Goal: Communication & Community: Answer question/provide support

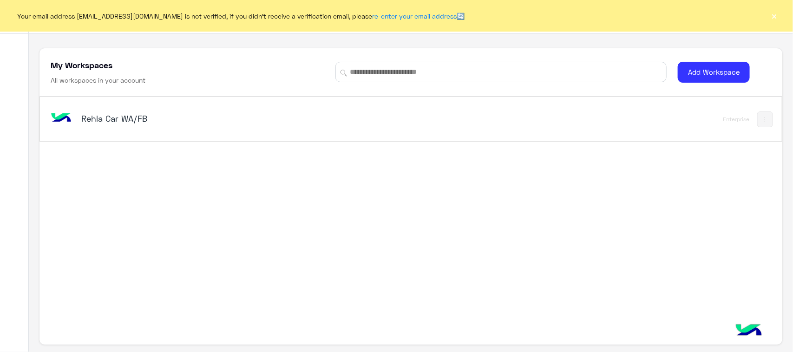
click at [102, 115] on h5 "Rehla Car WA/FB" at bounding box center [211, 118] width 261 height 11
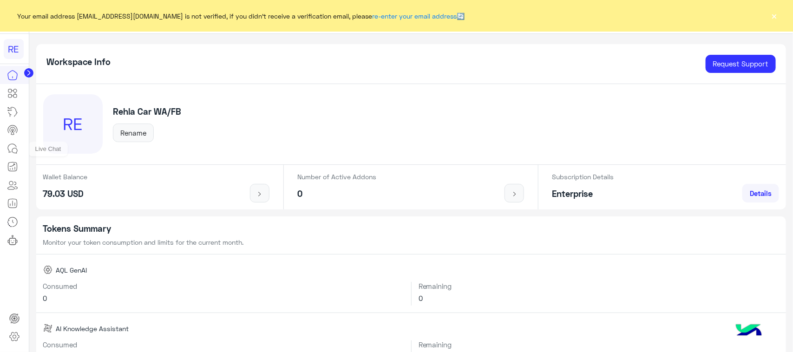
click at [10, 150] on icon at bounding box center [12, 148] width 11 height 11
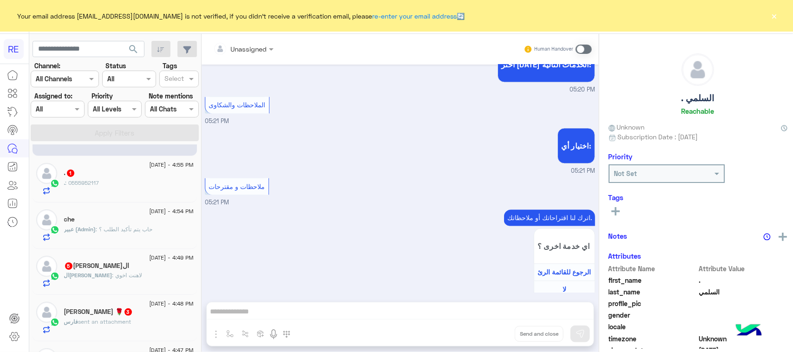
scroll to position [58, 0]
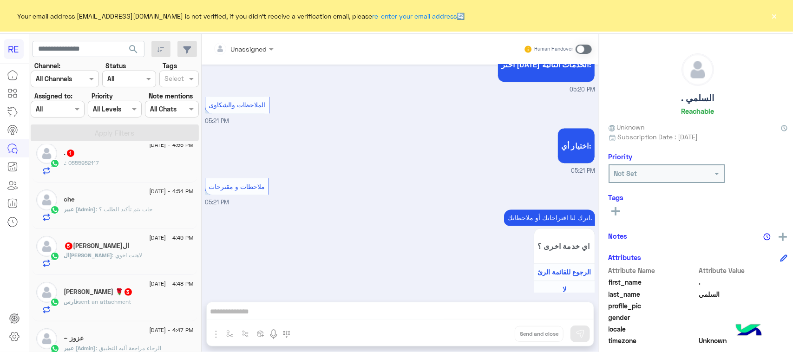
click at [145, 220] on div "عبير (Admin) : حاب يتم تأكيد الطلب ؟" at bounding box center [129, 213] width 130 height 16
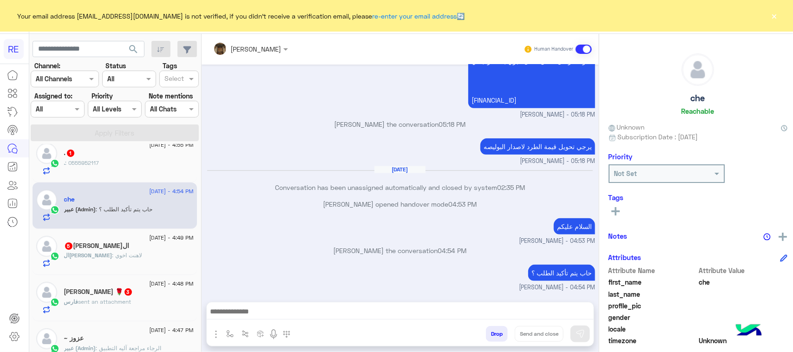
scroll to position [174, 0]
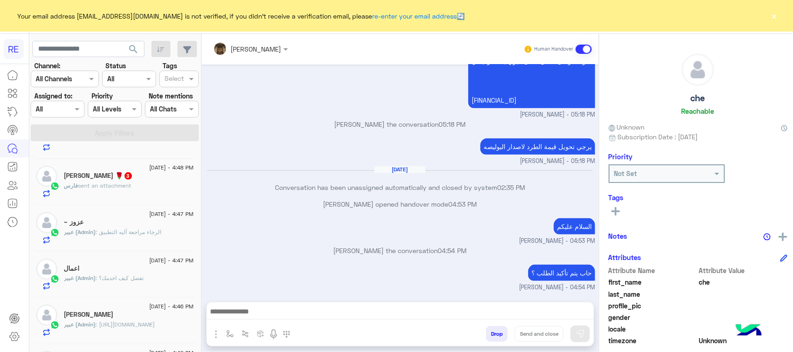
click at [146, 242] on div "عبير (Admin) : الرجاء مراجعة آليه التطبيق" at bounding box center [129, 236] width 130 height 16
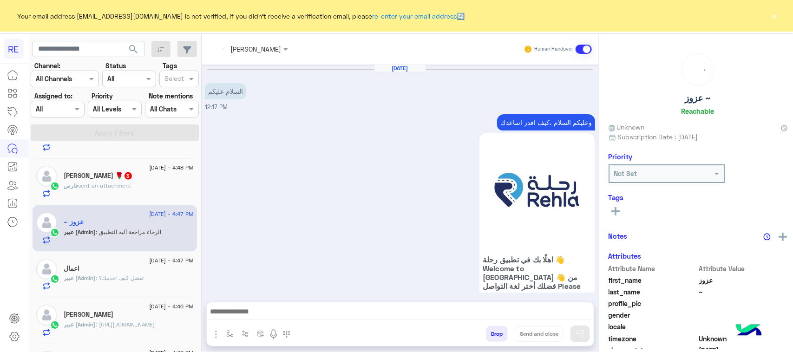
scroll to position [881, 0]
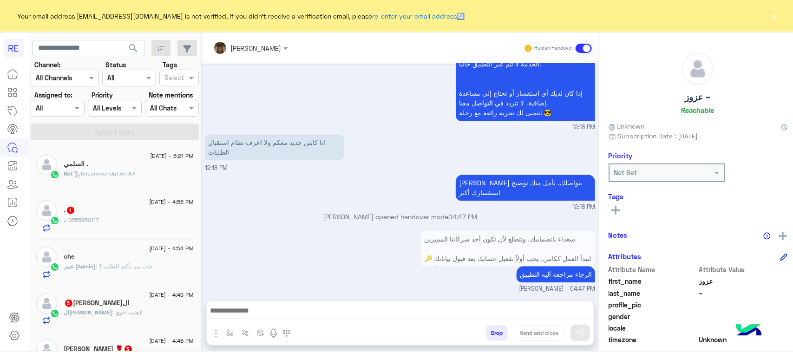
click at [151, 184] on div "Bot : Recommendation AR" at bounding box center [129, 178] width 130 height 16
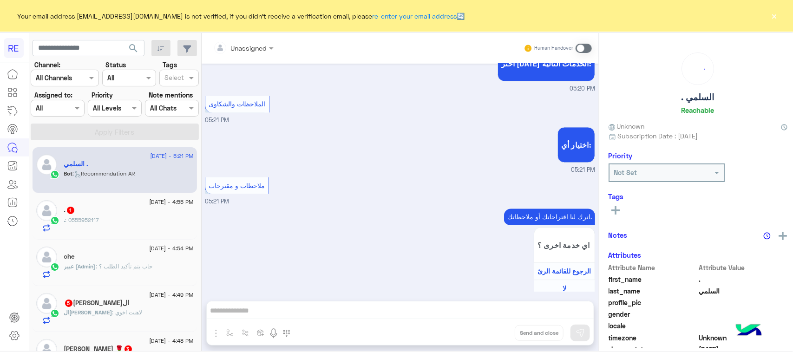
scroll to position [116, 0]
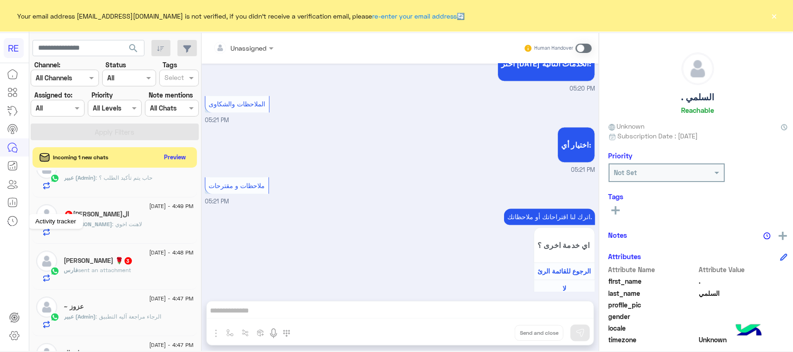
click at [0, 218] on link at bounding box center [12, 221] width 25 height 19
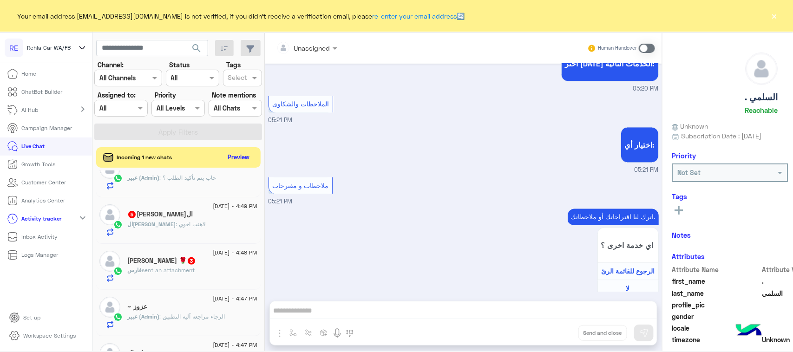
click at [33, 149] on p "Live Chat" at bounding box center [33, 146] width 23 height 8
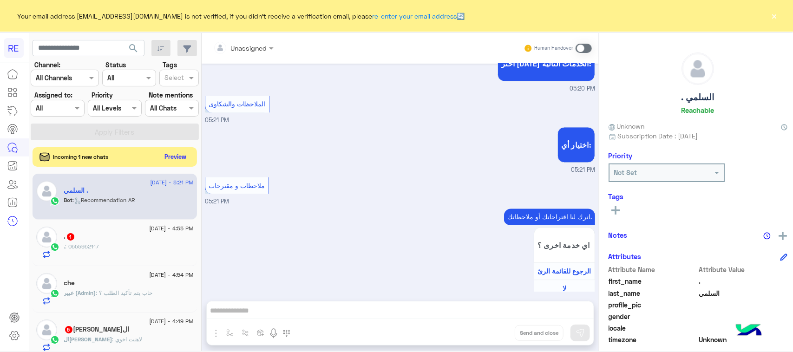
click at [189, 161] on button "Preview" at bounding box center [175, 157] width 29 height 13
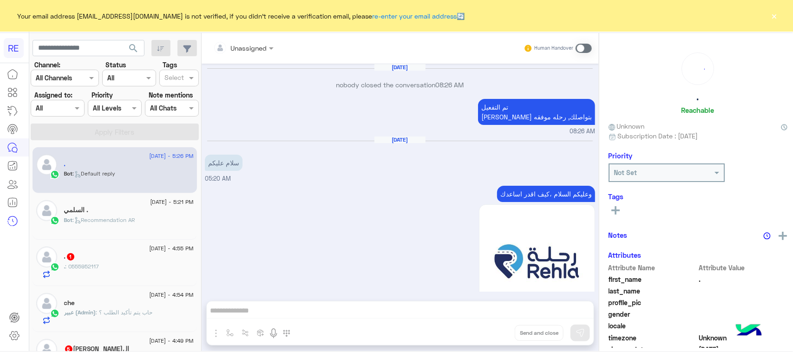
scroll to position [1057, 0]
